Goal: Information Seeking & Learning: Learn about a topic

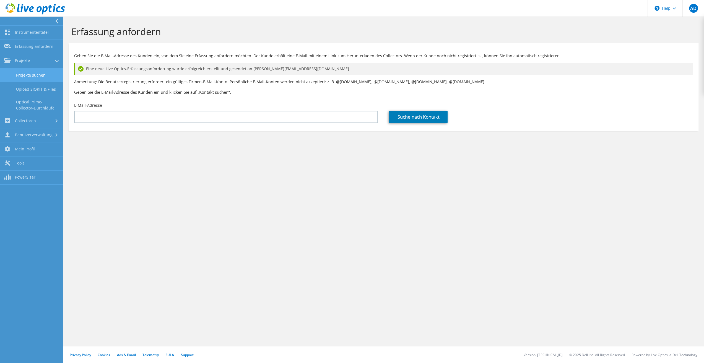
click at [27, 75] on link "Projekte suchen" at bounding box center [31, 75] width 63 height 14
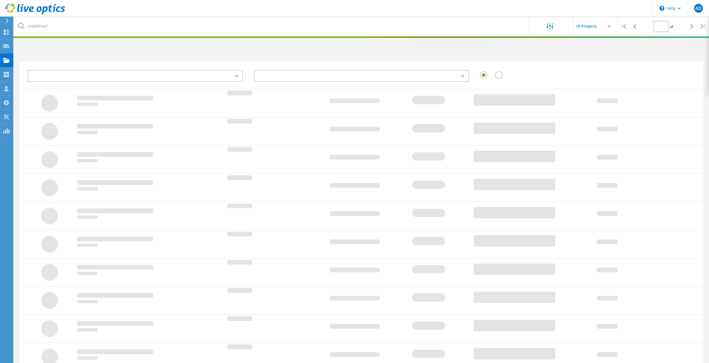
type input "1"
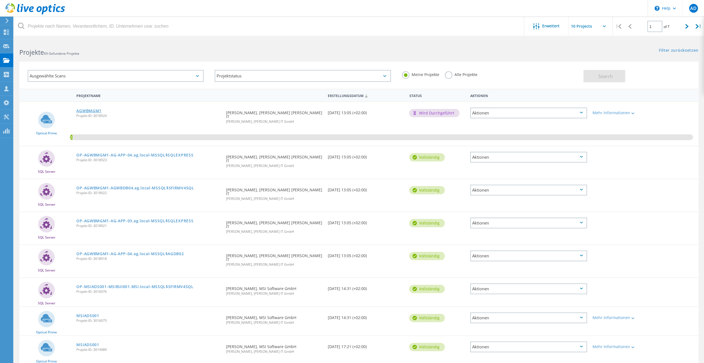
click at [86, 112] on link "AGWBMGM1" at bounding box center [88, 111] width 25 height 4
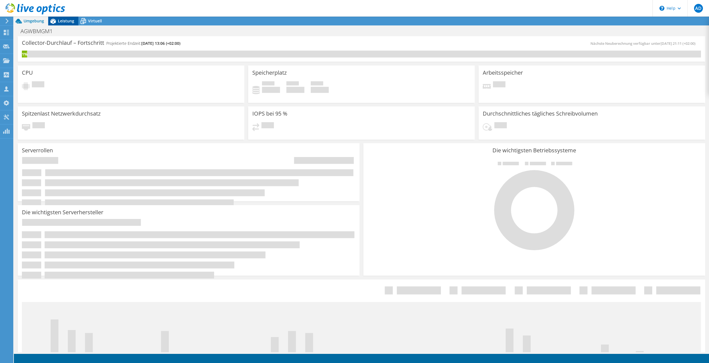
click at [66, 23] on span "Leistung" at bounding box center [66, 20] width 16 height 5
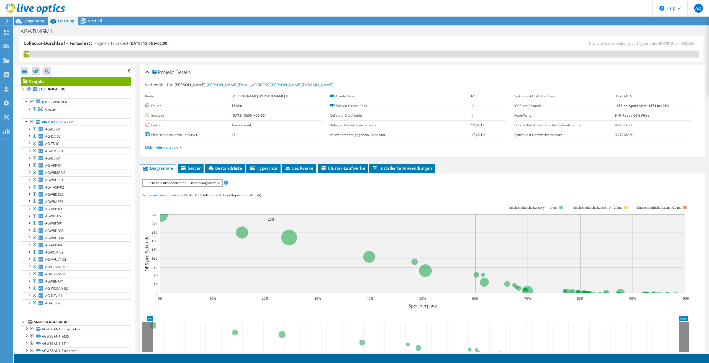
click at [194, 185] on div "Arbeitslastkonzentration – Blasendiagramm IOPS pro Sekunde Disk-Durchsatz IO-Si…" at bounding box center [182, 183] width 80 height 8
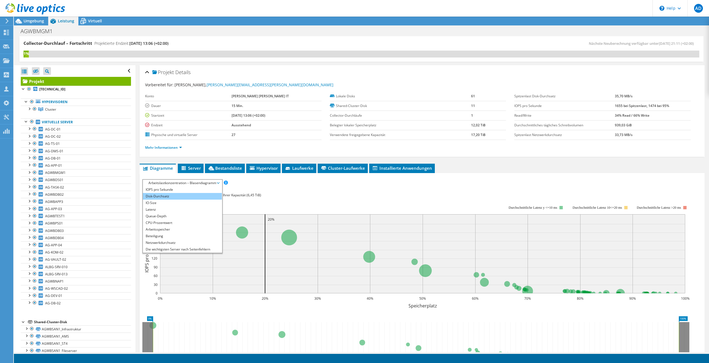
click at [173, 197] on li "Disk-Durchsatz" at bounding box center [182, 196] width 79 height 7
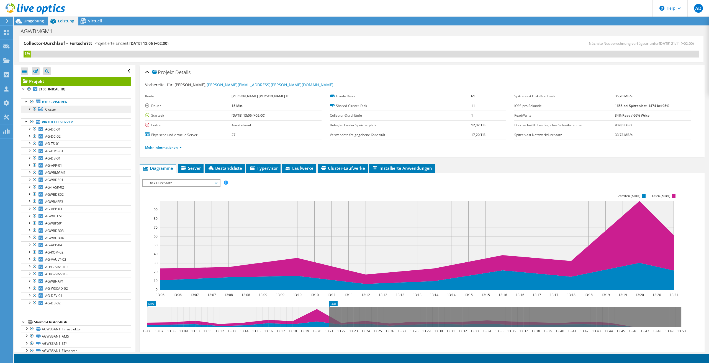
click at [50, 109] on span "Cluster" at bounding box center [50, 109] width 11 height 5
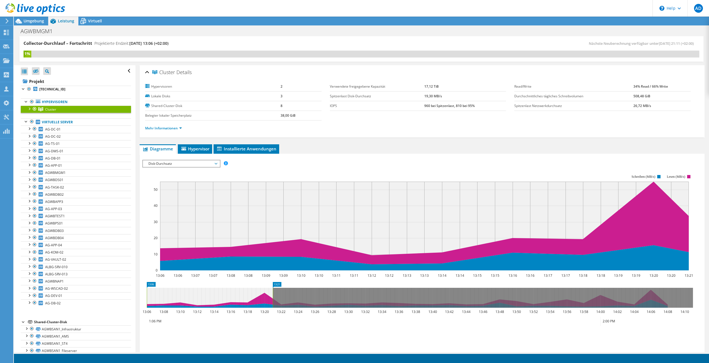
click at [29, 107] on div at bounding box center [29, 109] width 6 height 6
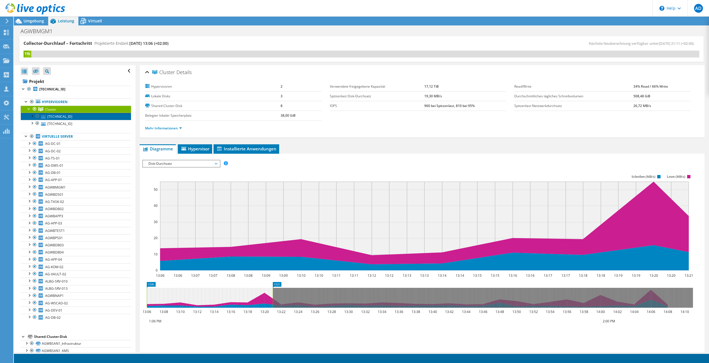
click at [58, 117] on link "[TECHNICAL_ID]" at bounding box center [76, 116] width 110 height 7
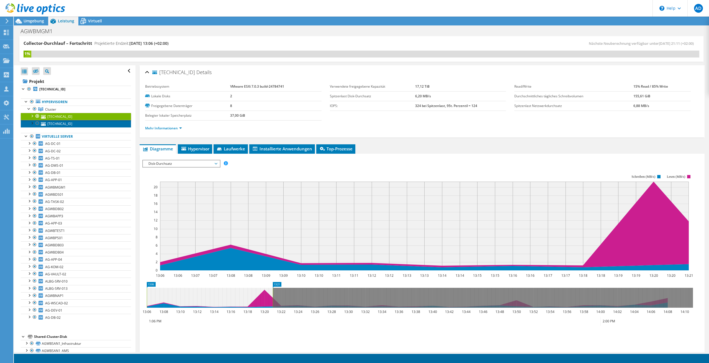
click at [60, 125] on link "[TECHNICAL_ID]" at bounding box center [76, 123] width 110 height 7
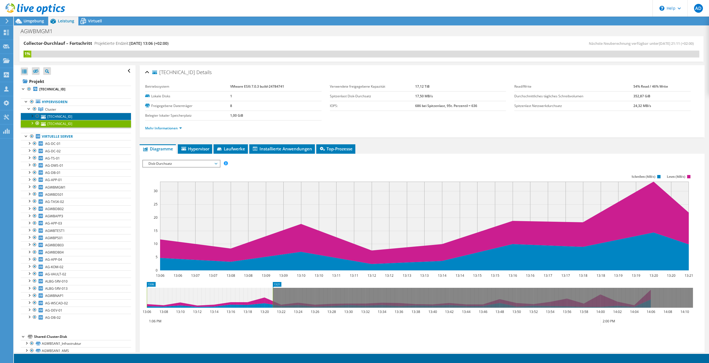
click at [54, 117] on link "[TECHNICAL_ID]" at bounding box center [76, 116] width 110 height 7
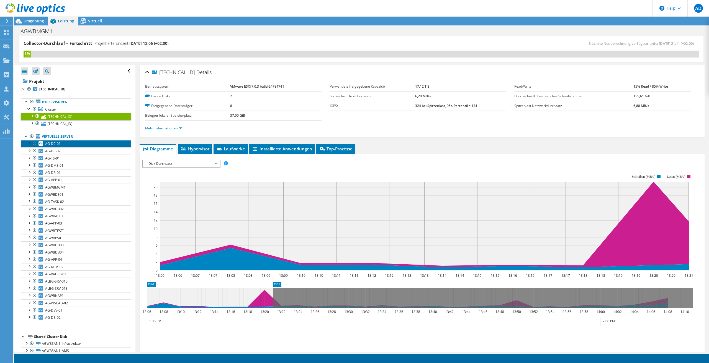
click at [58, 143] on span "AG-DC-01" at bounding box center [52, 143] width 15 height 5
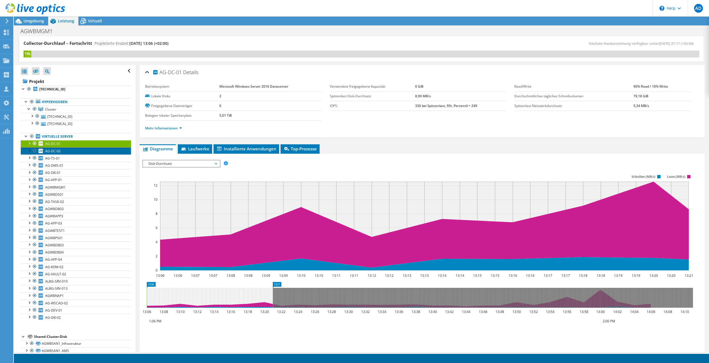
click at [60, 150] on link "AG-DC-02" at bounding box center [76, 151] width 110 height 7
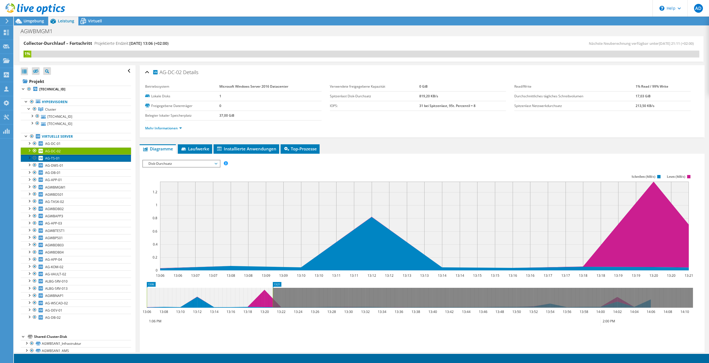
click at [63, 159] on link "AG-TS-01" at bounding box center [76, 158] width 110 height 7
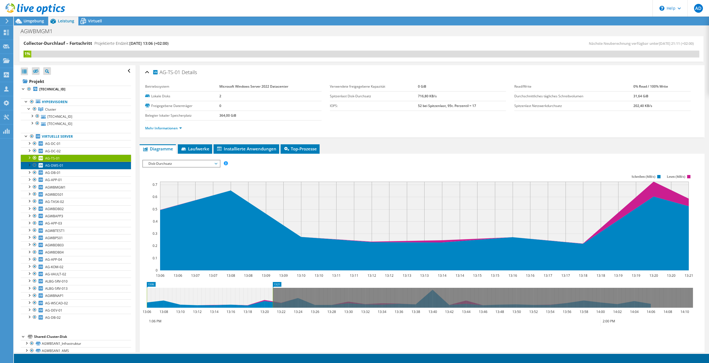
click at [64, 164] on link "AG-DMS-01" at bounding box center [76, 165] width 110 height 7
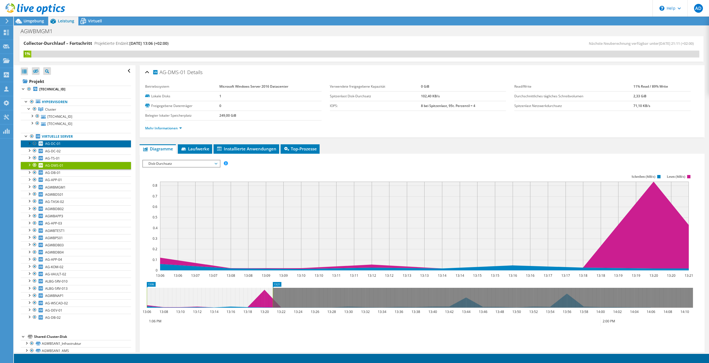
click at [56, 145] on span "AG-DC-01" at bounding box center [52, 143] width 15 height 5
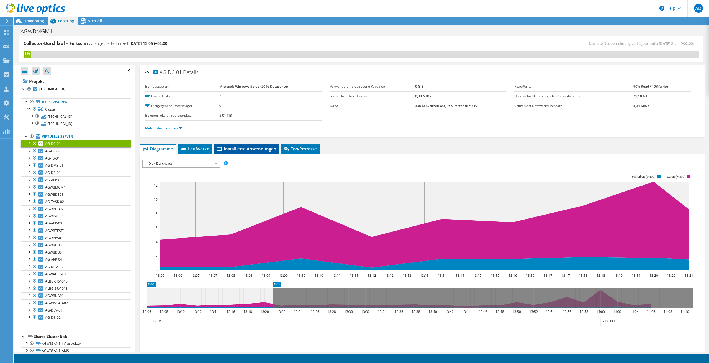
click at [252, 150] on span "Installierte Anwendungen" at bounding box center [246, 149] width 60 height 6
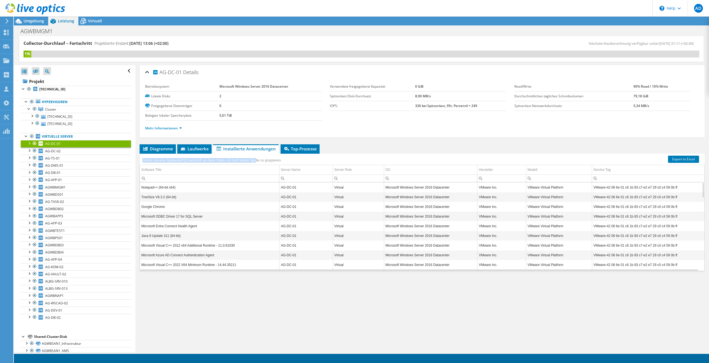
click at [253, 156] on div "Ziehen Sie eine Spalten&#252;berschrift an diese Stelle, um nach dieser Spalte …" at bounding box center [212, 159] width 142 height 9
click at [272, 168] on td "Software Title" at bounding box center [209, 170] width 139 height 10
click at [312, 159] on div "Ziehen Sie eine Spalten&#252;berschrift an diese Stelle, um nach dieser Spalte …" at bounding box center [421, 157] width 565 height 7
